Goal: Transaction & Acquisition: Purchase product/service

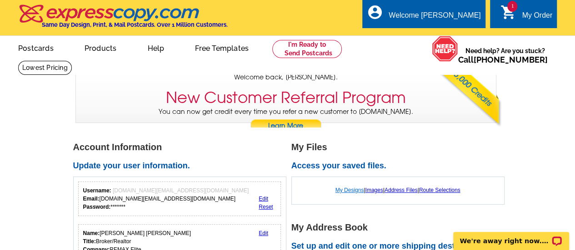
click at [353, 190] on link "My Designs" at bounding box center [349, 190] width 29 height 6
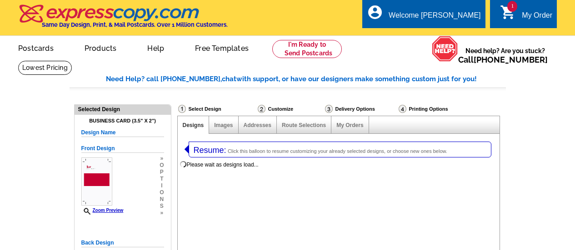
select select "3"
select select "5"
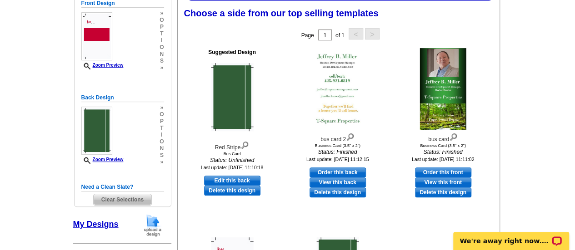
scroll to position [178, 0]
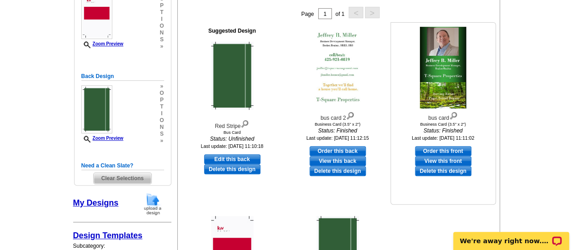
click at [461, 159] on link "View this front" at bounding box center [443, 161] width 56 height 10
click at [340, 160] on link "View this back" at bounding box center [337, 161] width 56 height 10
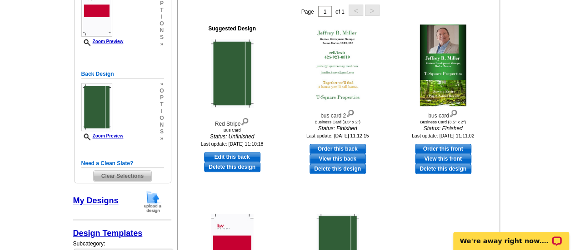
scroll to position [179, 0]
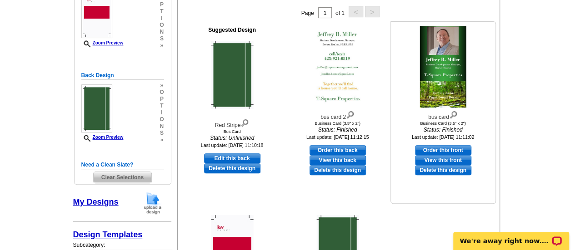
click at [432, 149] on link "Order this front" at bounding box center [443, 150] width 56 height 10
select select "back"
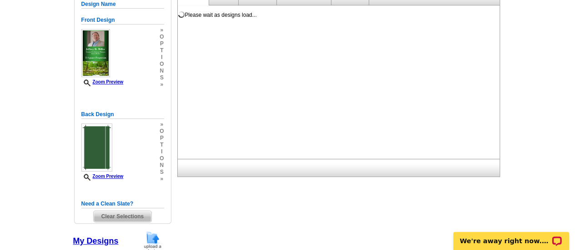
scroll to position [134, 0]
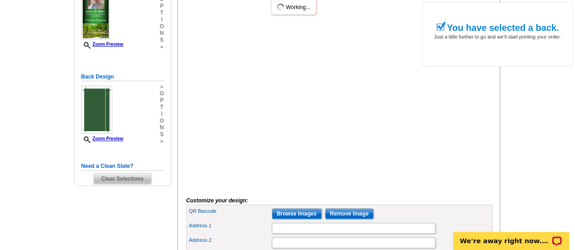
scroll to position [197, 0]
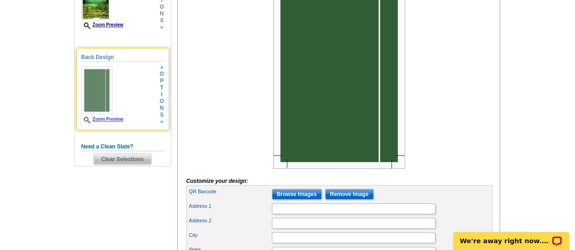
click at [90, 56] on h5 "Back Design" at bounding box center [122, 57] width 83 height 9
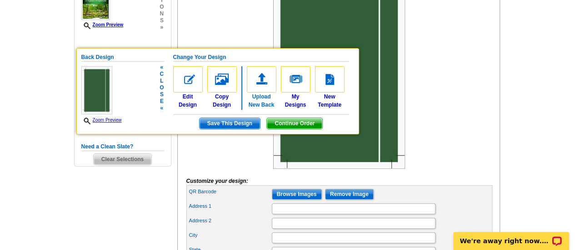
click at [260, 81] on img at bounding box center [262, 79] width 30 height 26
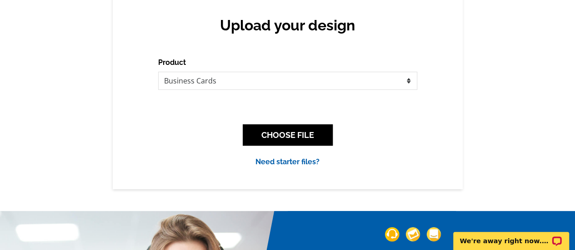
scroll to position [93, 0]
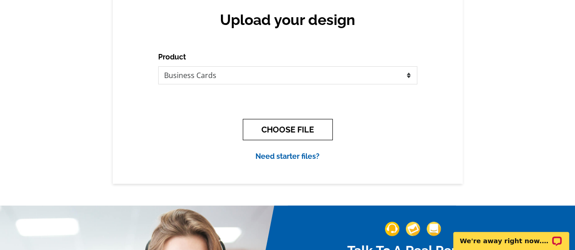
click at [299, 130] on button "CHOOSE FILE" at bounding box center [288, 129] width 90 height 21
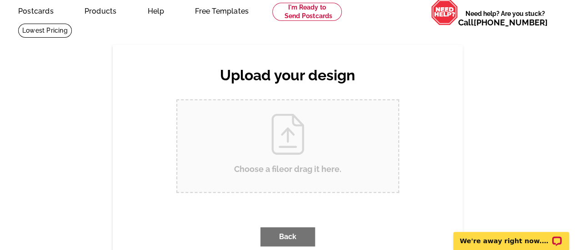
scroll to position [0, 0]
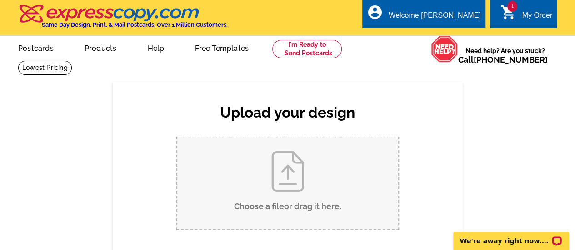
click at [284, 176] on input "Choose a file or drag it here ." at bounding box center [287, 184] width 221 height 92
type input "C:\fakepath\bus card 2.jpg"
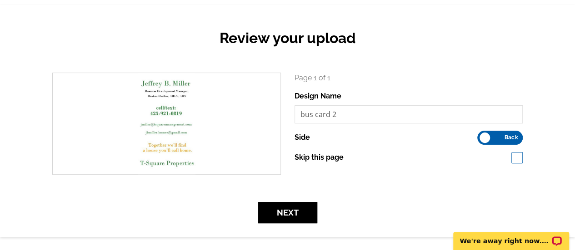
scroll to position [80, 0]
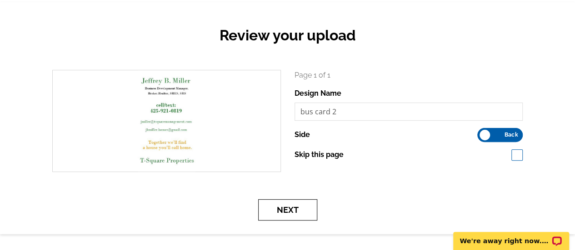
click at [292, 210] on button "Next" at bounding box center [287, 209] width 59 height 21
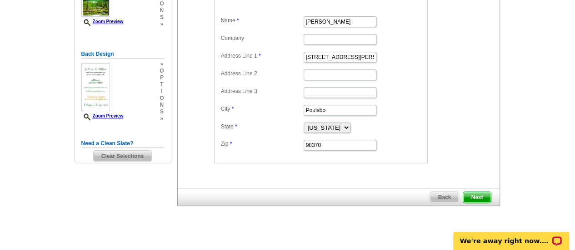
scroll to position [171, 0]
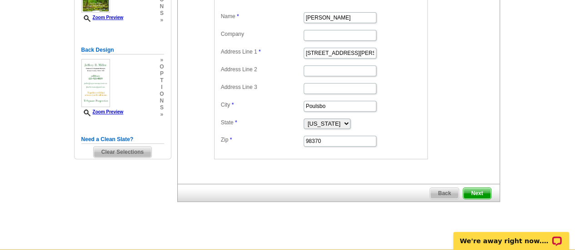
click at [472, 191] on span "Next" at bounding box center [476, 193] width 27 height 11
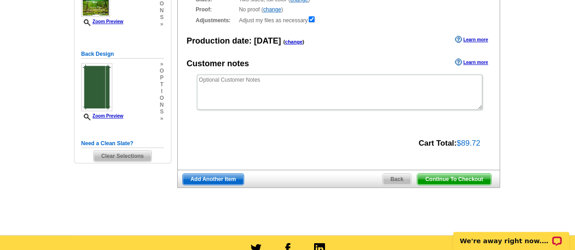
scroll to position [178, 0]
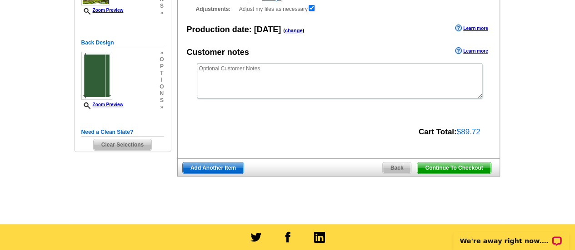
click at [451, 169] on span "Continue To Checkout" at bounding box center [453, 168] width 73 height 11
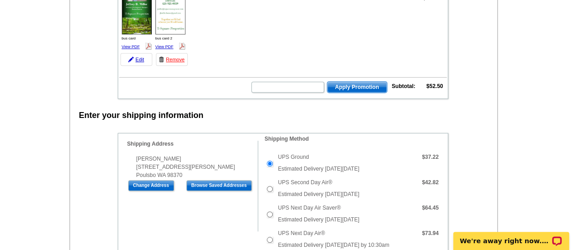
scroll to position [159, 0]
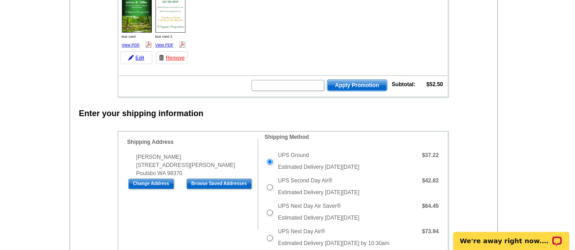
drag, startPoint x: 578, startPoint y: 45, endPoint x: 580, endPoint y: 76, distance: 31.4
click at [300, 82] on input "text" at bounding box center [287, 85] width 73 height 11
type input "SMS50M"
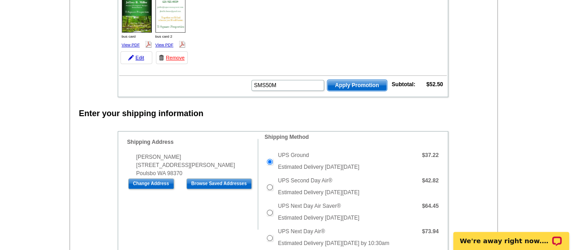
click at [354, 84] on span "Apply Promotion" at bounding box center [357, 85] width 60 height 11
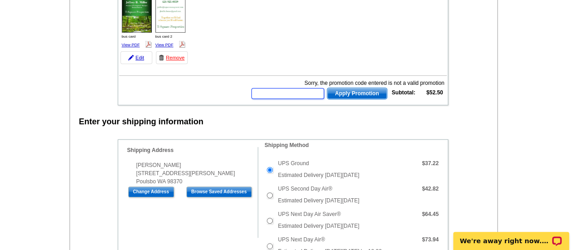
click at [313, 89] on input "text" at bounding box center [287, 93] width 73 height 11
click at [305, 93] on input "text" at bounding box center [287, 93] width 73 height 11
type input "SMS50m"
click at [346, 94] on span "Apply Promotion" at bounding box center [357, 93] width 60 height 11
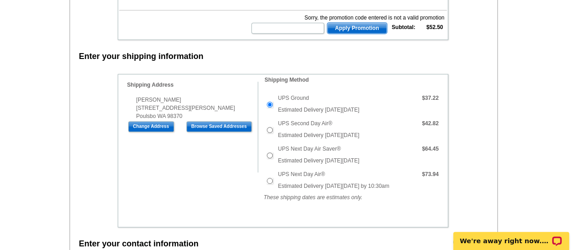
scroll to position [228, 0]
